Goal: Contribute content: Contribute content

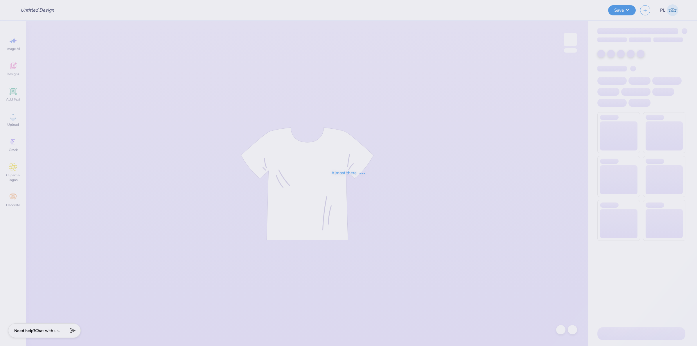
type input "Possible merch"
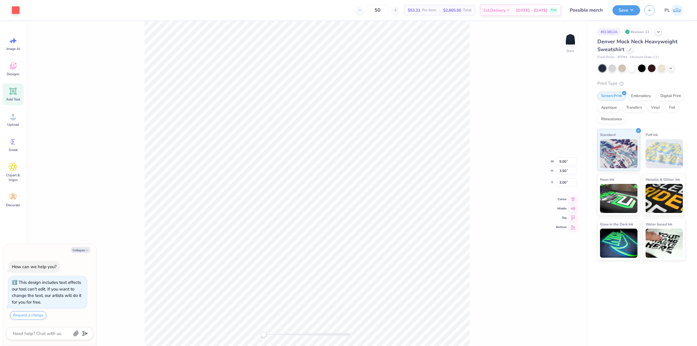
click at [12, 91] on icon at bounding box center [13, 91] width 7 height 7
type textarea "x"
type input "5.84"
type input "1.69"
type input "9.15"
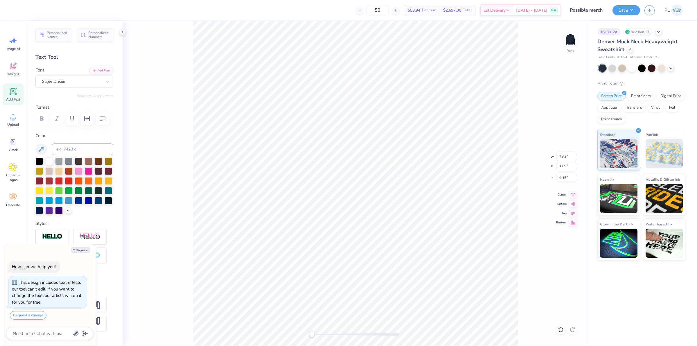
type textarea "x"
type input "9.00"
type input "3.50"
type input "3.00"
click at [14, 122] on span "Upload" at bounding box center [13, 124] width 12 height 5
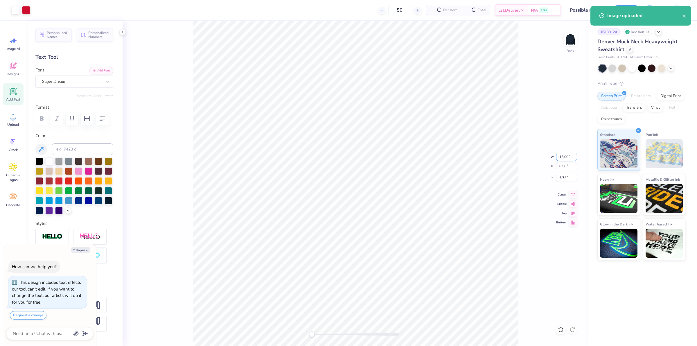
type textarea "x"
drag, startPoint x: 558, startPoint y: 157, endPoint x: 567, endPoint y: 154, distance: 9.6
click at [567, 154] on input "15.00" at bounding box center [566, 157] width 21 height 8
type input "12"
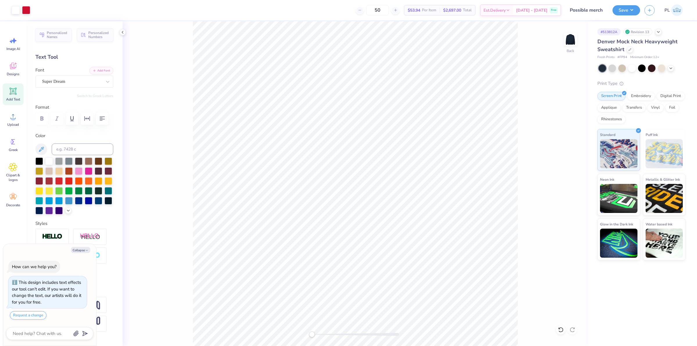
type textarea "x"
drag, startPoint x: 558, startPoint y: 177, endPoint x: 566, endPoint y: 176, distance: 8.4
click at [566, 176] on input "7.26" at bounding box center [566, 178] width 21 height 8
type input "3"
click at [630, 9] on button "Save" at bounding box center [626, 9] width 28 height 10
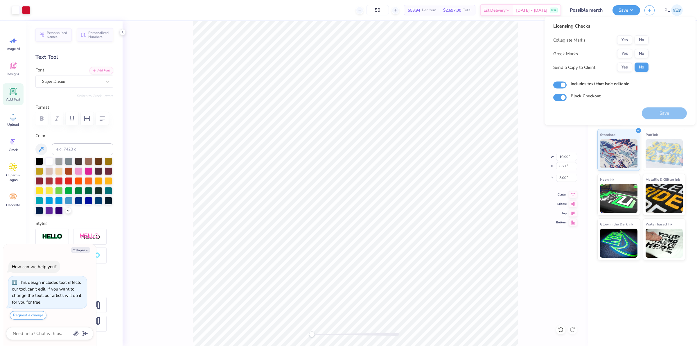
click at [639, 35] on div "Licensing Checks Collegiate Marks Yes No Greek Marks Yes No Send a Copy to Clie…" at bounding box center [600, 50] width 95 height 54
click at [640, 39] on button "No" at bounding box center [641, 39] width 14 height 9
click at [627, 50] on button "Yes" at bounding box center [624, 53] width 15 height 9
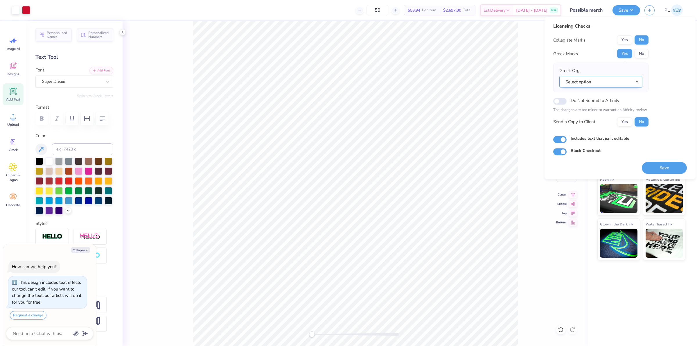
click at [618, 84] on button "Select option" at bounding box center [600, 82] width 83 height 12
click at [600, 136] on link "Alpha Phi Omega" at bounding box center [600, 140] width 78 height 10
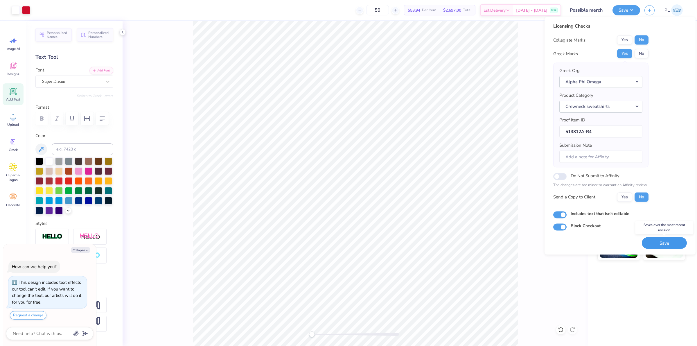
click at [666, 246] on button "Save" at bounding box center [663, 243] width 45 height 12
type textarea "x"
